Goal: Book appointment/travel/reservation

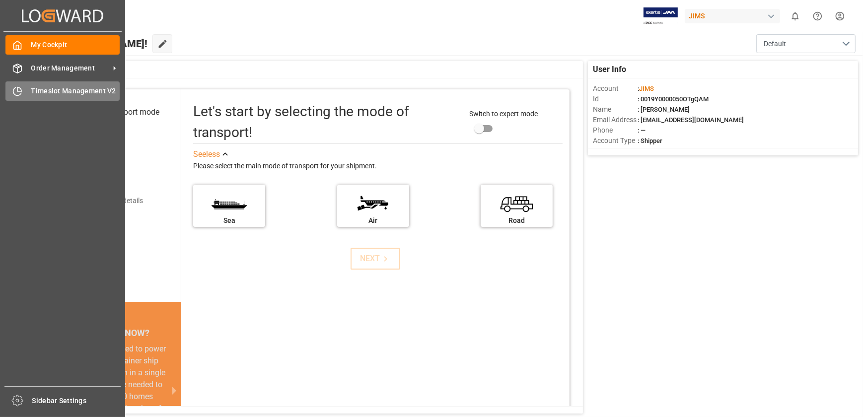
click at [14, 88] on icon at bounding box center [17, 91] width 10 height 10
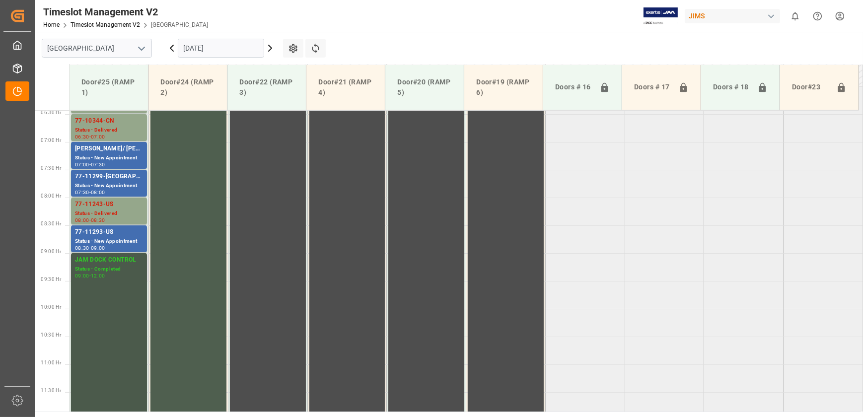
scroll to position [359, 0]
click at [226, 46] on input "[DATE]" at bounding box center [221, 48] width 86 height 19
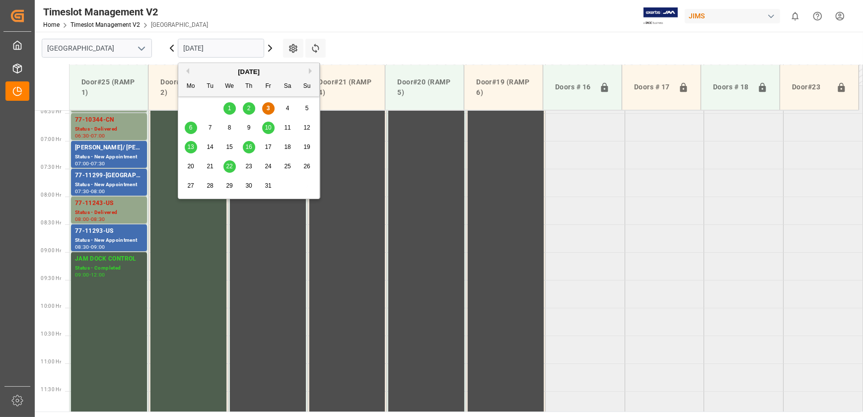
click at [188, 129] on div "6" at bounding box center [191, 128] width 12 height 12
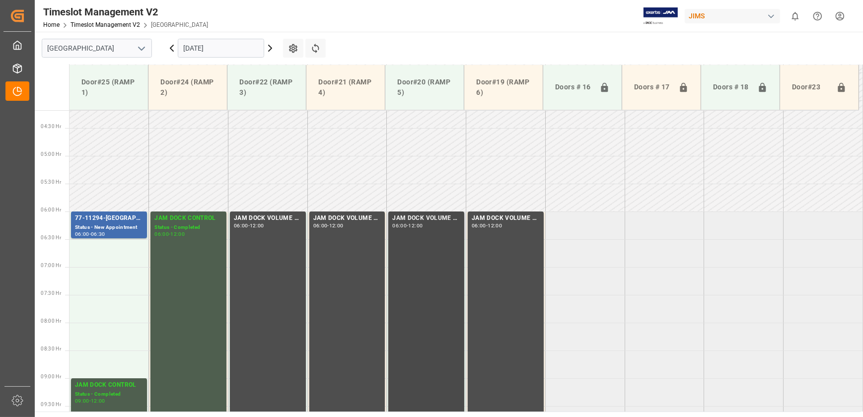
scroll to position [224, 0]
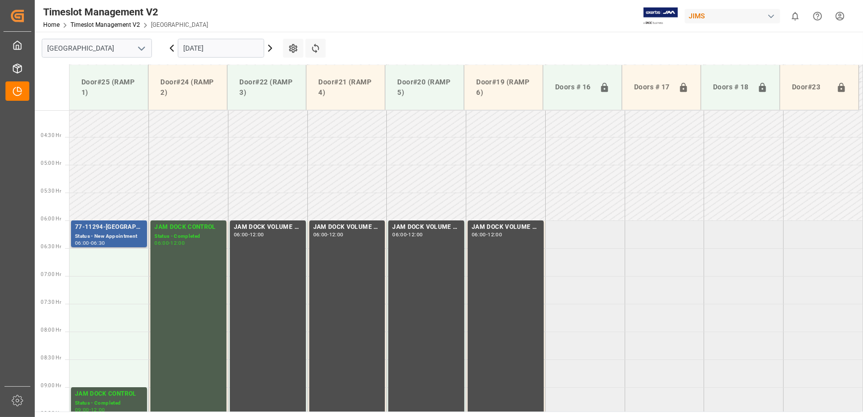
click at [95, 235] on div "Status - New Appointment" at bounding box center [109, 237] width 68 height 8
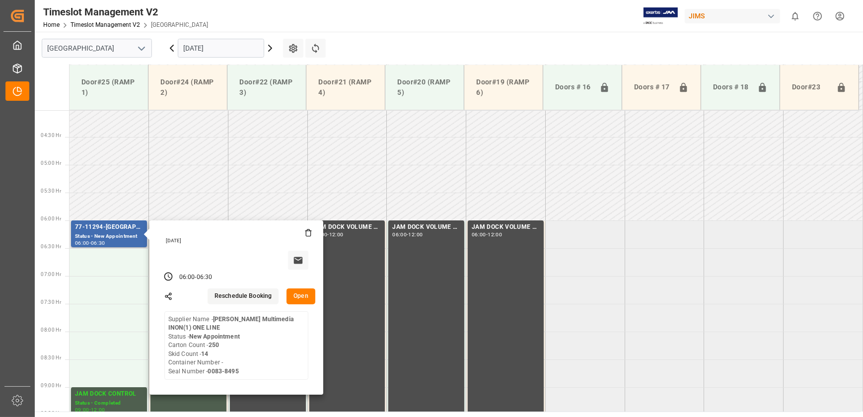
click at [300, 297] on button "Open" at bounding box center [301, 297] width 29 height 16
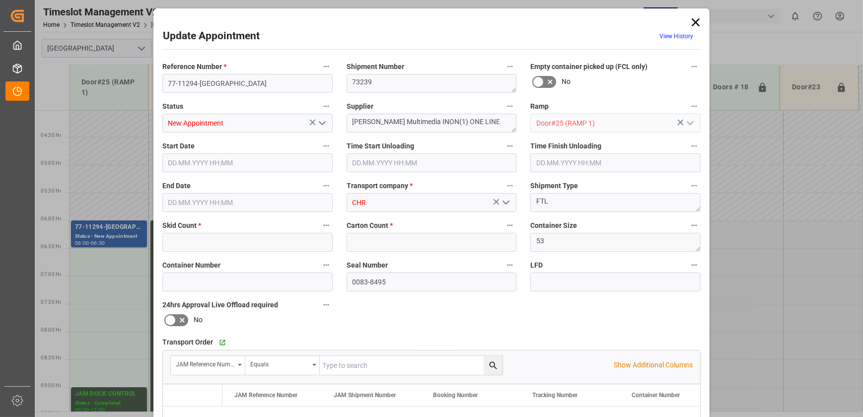
type input "14"
type input "250"
type input "[DATE] 06:00"
type input "[DATE] 06:30"
type input "[DATE] 13:23"
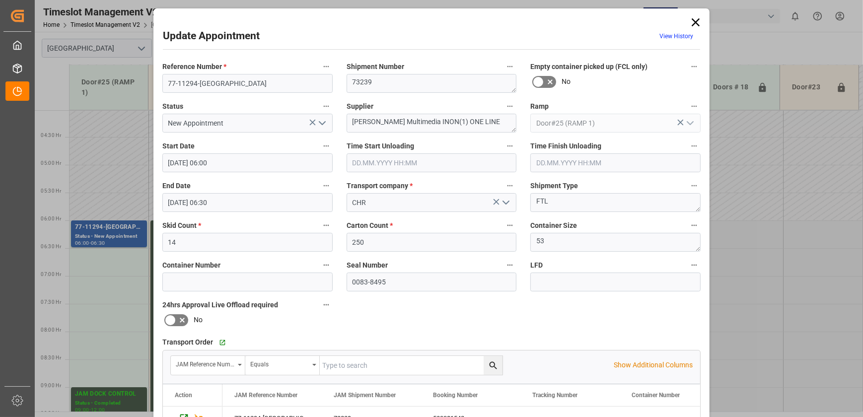
click at [694, 25] on icon at bounding box center [696, 22] width 14 height 14
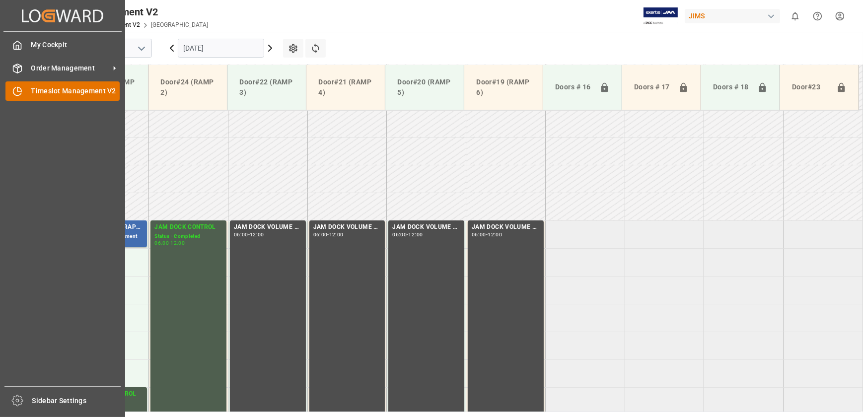
click at [15, 89] on icon at bounding box center [17, 91] width 10 height 10
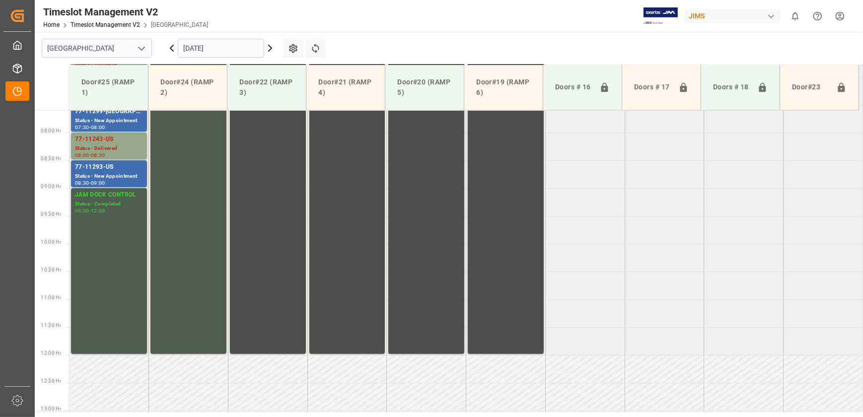
scroll to position [279, 0]
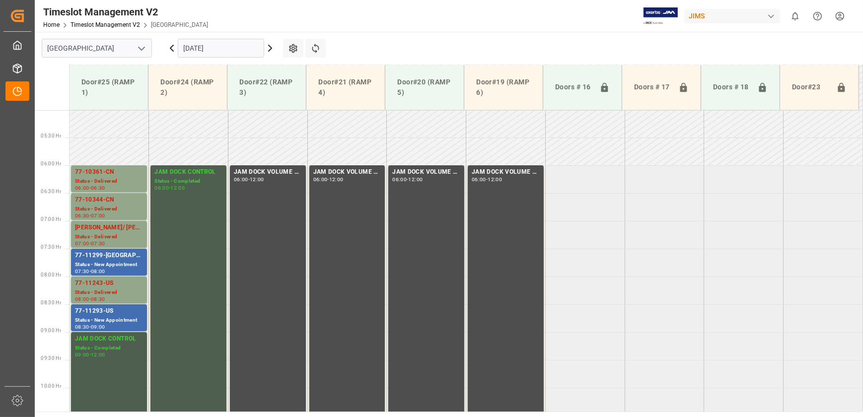
click at [417, 142] on td at bounding box center [426, 152] width 79 height 28
click at [290, 140] on td at bounding box center [267, 152] width 79 height 28
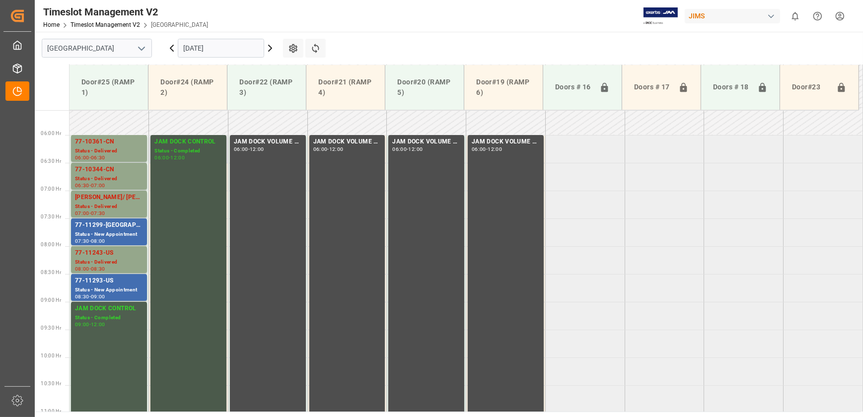
scroll to position [324, 0]
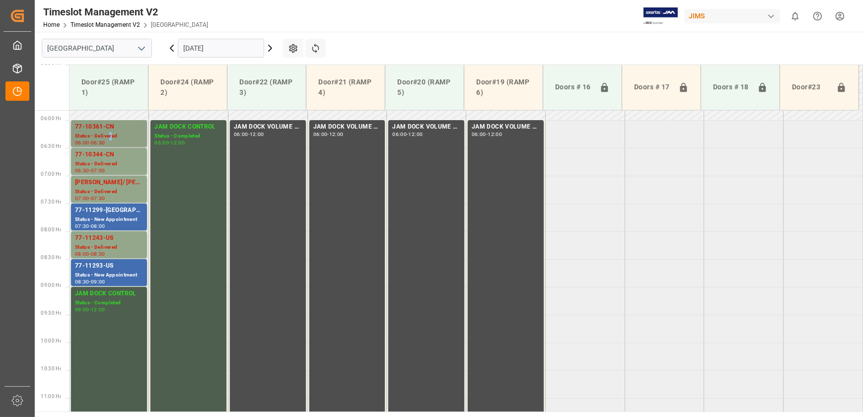
click at [111, 134] on div "Status - Delivered" at bounding box center [109, 136] width 68 height 8
